Goal: Find specific page/section: Find specific page/section

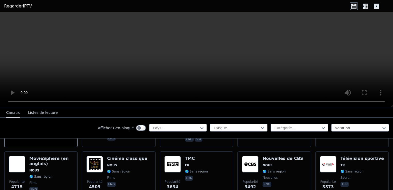
scroll to position [77, 0]
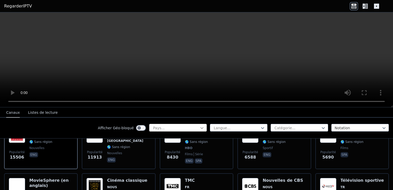
click at [200, 128] on icon at bounding box center [201, 128] width 3 height 2
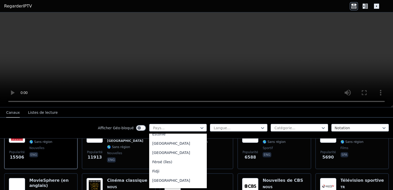
scroll to position [592, 0]
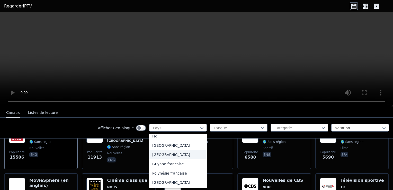
click at [153, 154] on div "[GEOGRAPHIC_DATA]" at bounding box center [178, 154] width 58 height 9
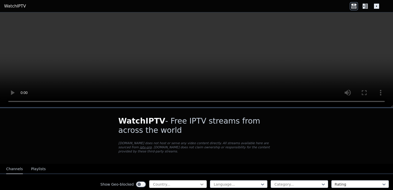
click at [199, 182] on icon at bounding box center [201, 184] width 5 height 5
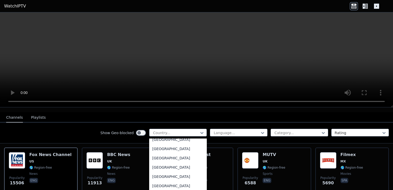
scroll to position [566, 0]
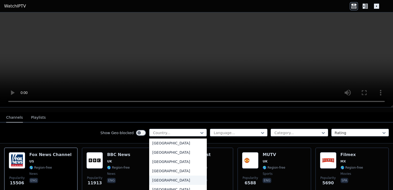
click at [153, 180] on div "[GEOGRAPHIC_DATA]" at bounding box center [178, 179] width 58 height 9
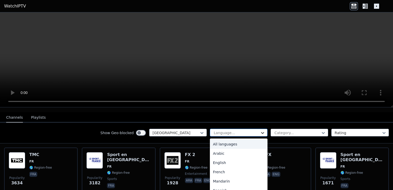
click at [260, 130] on icon at bounding box center [262, 132] width 5 height 5
click at [216, 167] on div "French" at bounding box center [239, 171] width 58 height 9
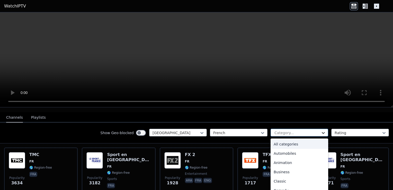
click at [321, 130] on icon at bounding box center [323, 132] width 5 height 5
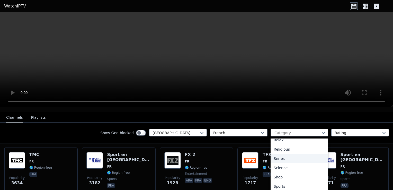
scroll to position [198, 0]
click at [321, 130] on icon at bounding box center [323, 132] width 5 height 5
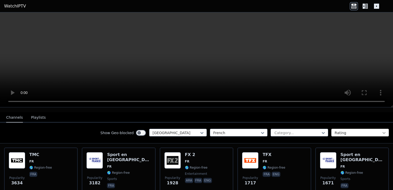
click at [382, 130] on icon at bounding box center [384, 132] width 5 height 5
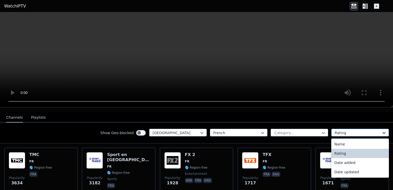
click at [382, 130] on icon at bounding box center [384, 132] width 5 height 5
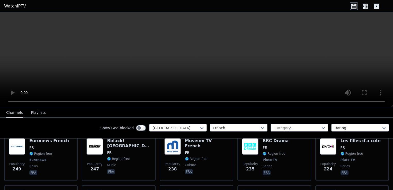
scroll to position [283, 0]
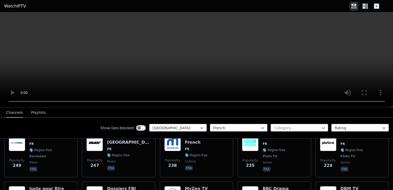
click at [31, 112] on button "Playlists" at bounding box center [38, 113] width 15 height 10
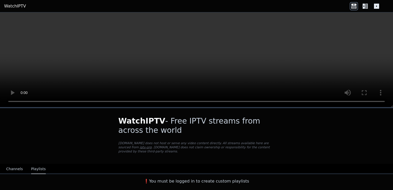
click at [10, 166] on button "Channels" at bounding box center [14, 169] width 17 height 10
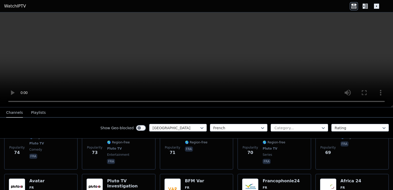
scroll to position [849, 0]
